Goal: Find specific page/section: Find specific page/section

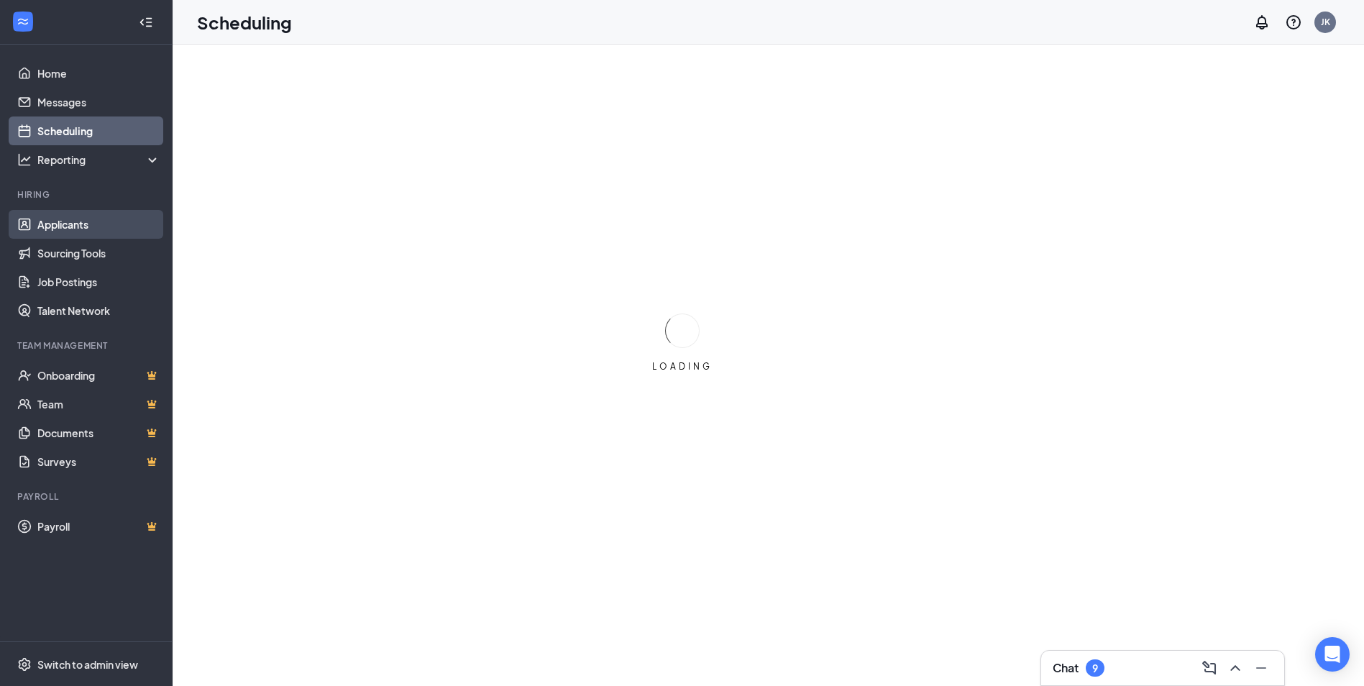
click at [52, 216] on link "Applicants" at bounding box center [98, 224] width 123 height 29
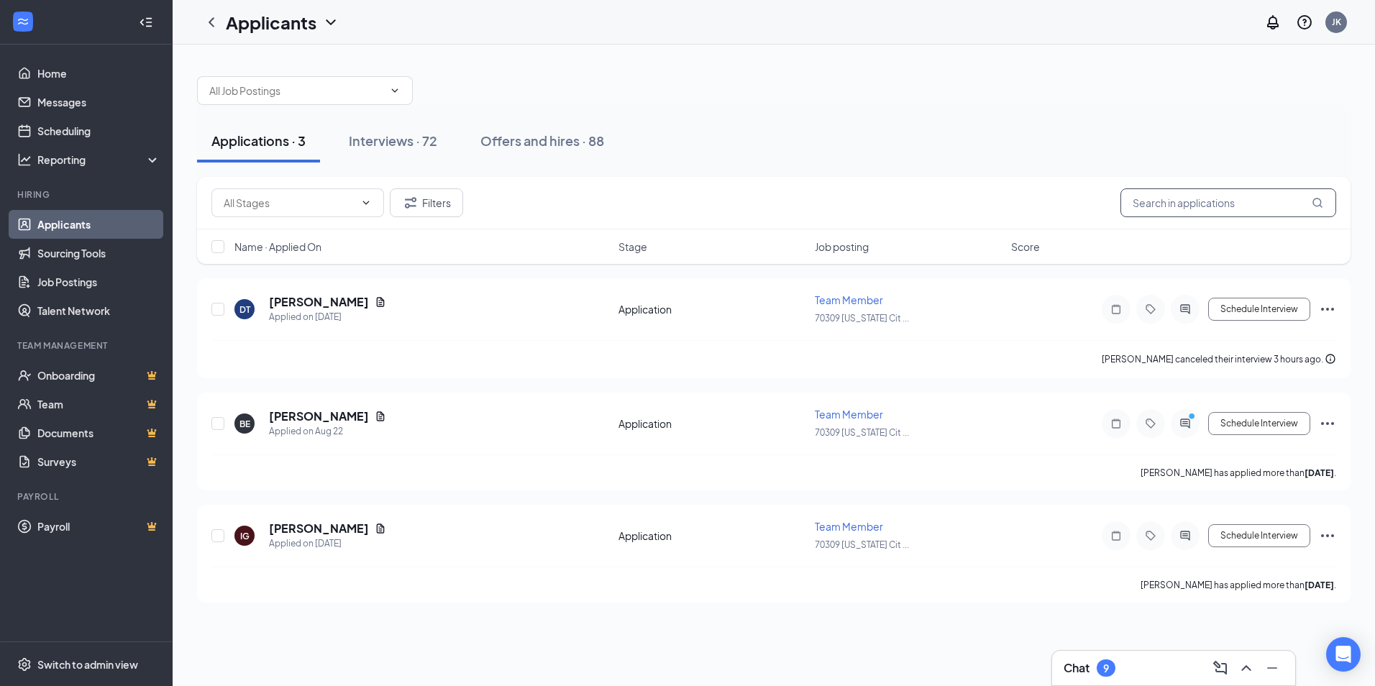
click at [1195, 195] on input "text" at bounding box center [1228, 202] width 216 height 29
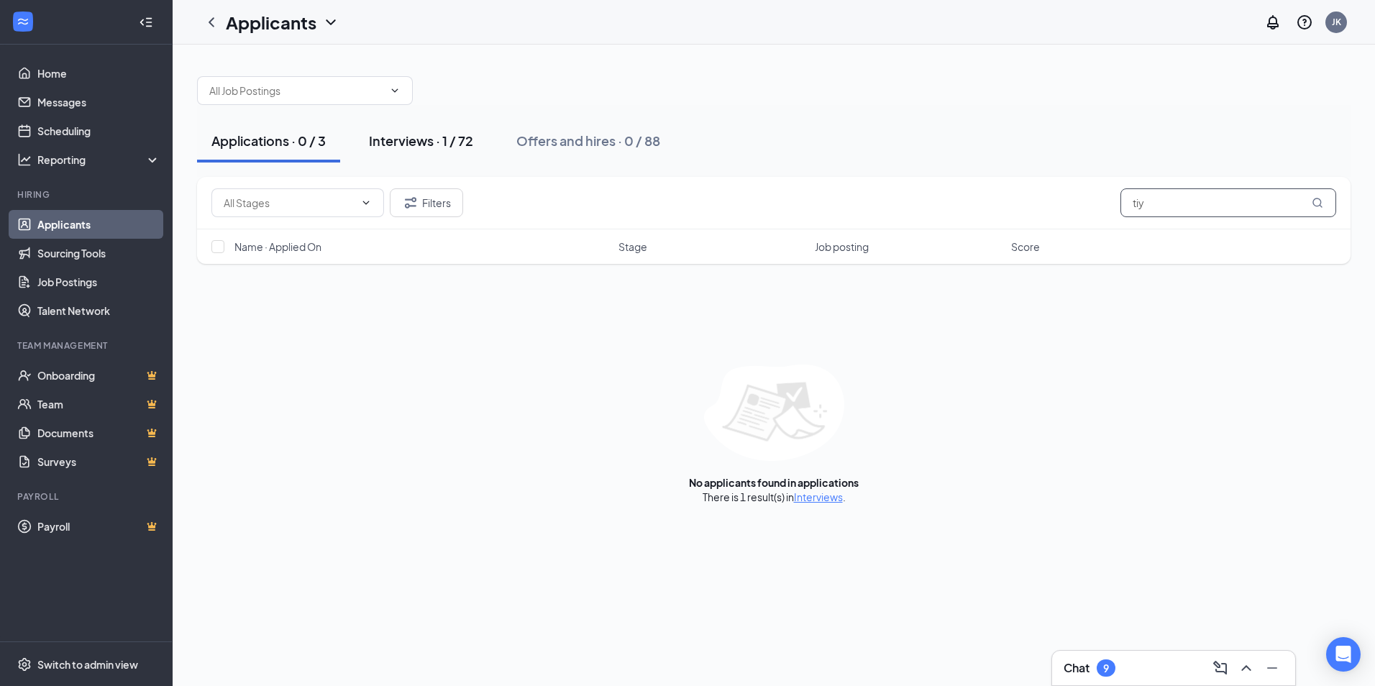
type input "tiy"
click at [411, 141] on div "Interviews · 1 / 72" at bounding box center [421, 141] width 104 height 18
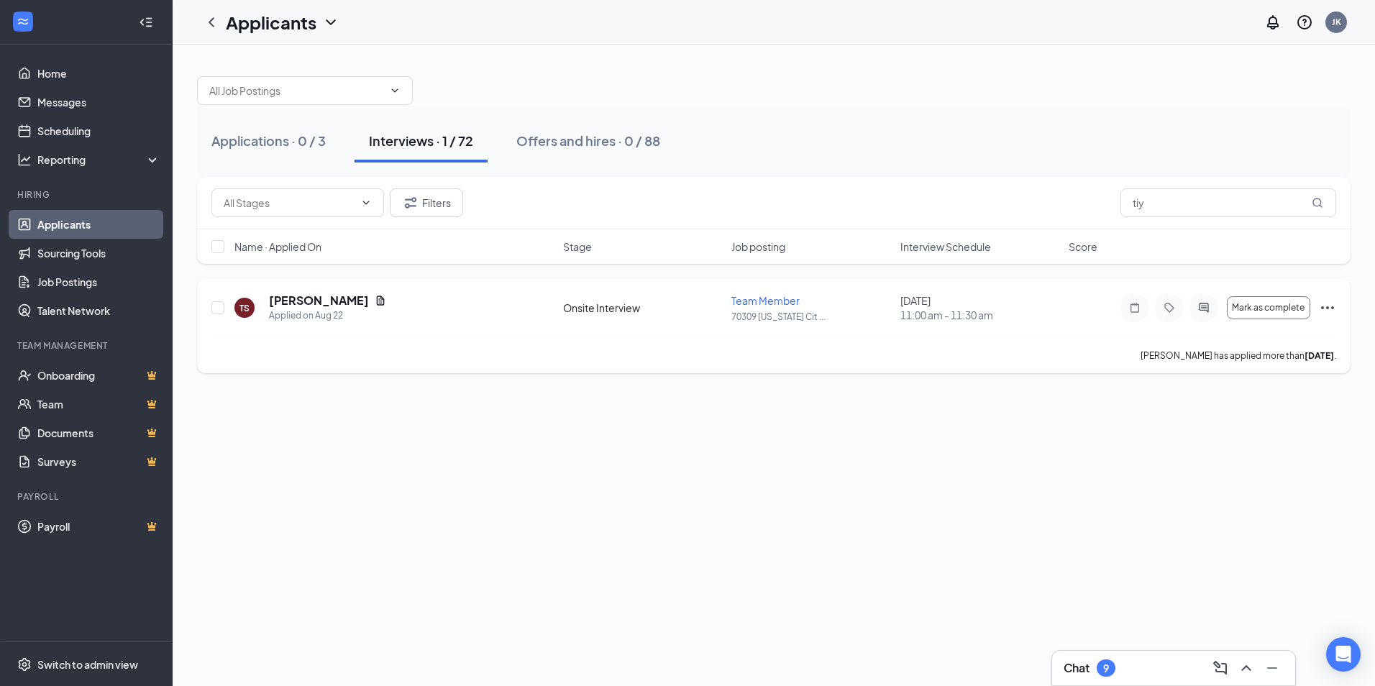
click at [1333, 308] on icon "Ellipses" at bounding box center [1327, 307] width 13 height 3
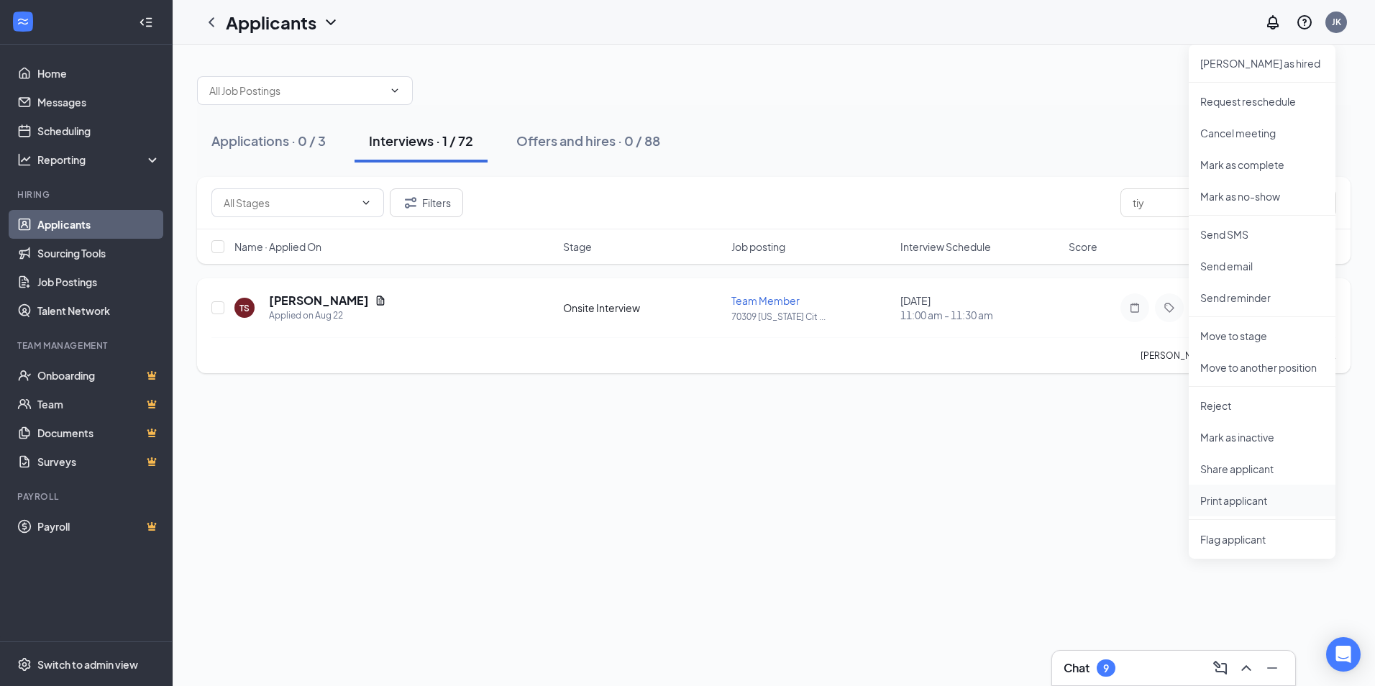
click at [1252, 498] on p "Print applicant" at bounding box center [1262, 500] width 124 height 14
